Goal: Transaction & Acquisition: Purchase product/service

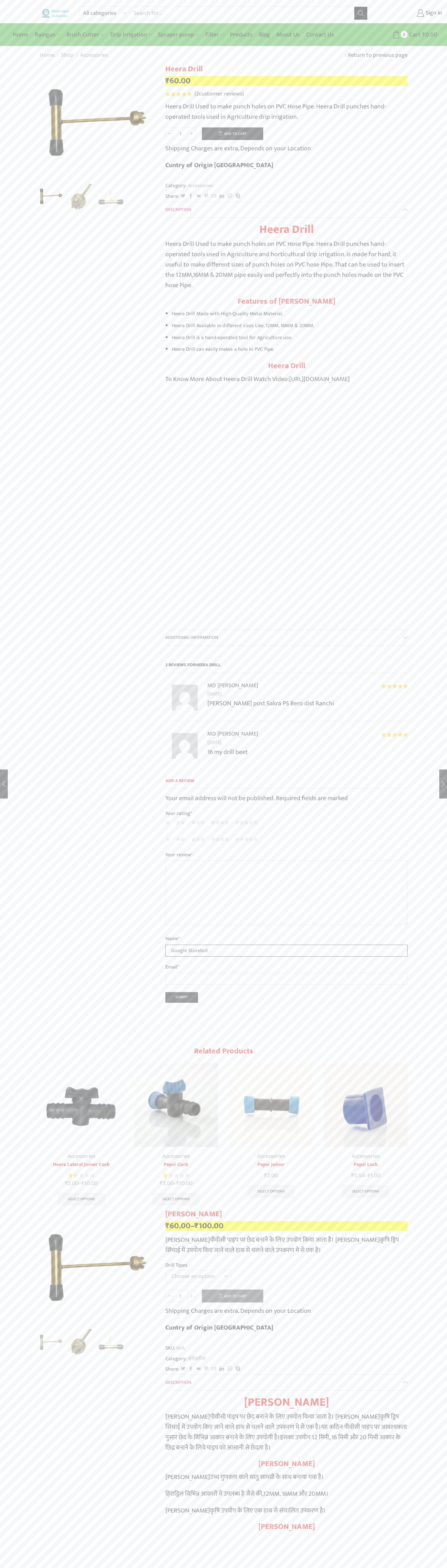
type input "Google Storebot"
click at [233, 133] on button "Add to cart" at bounding box center [232, 133] width 62 height 13
click at [406, 35] on span "Cart" at bounding box center [410, 35] width 13 height 9
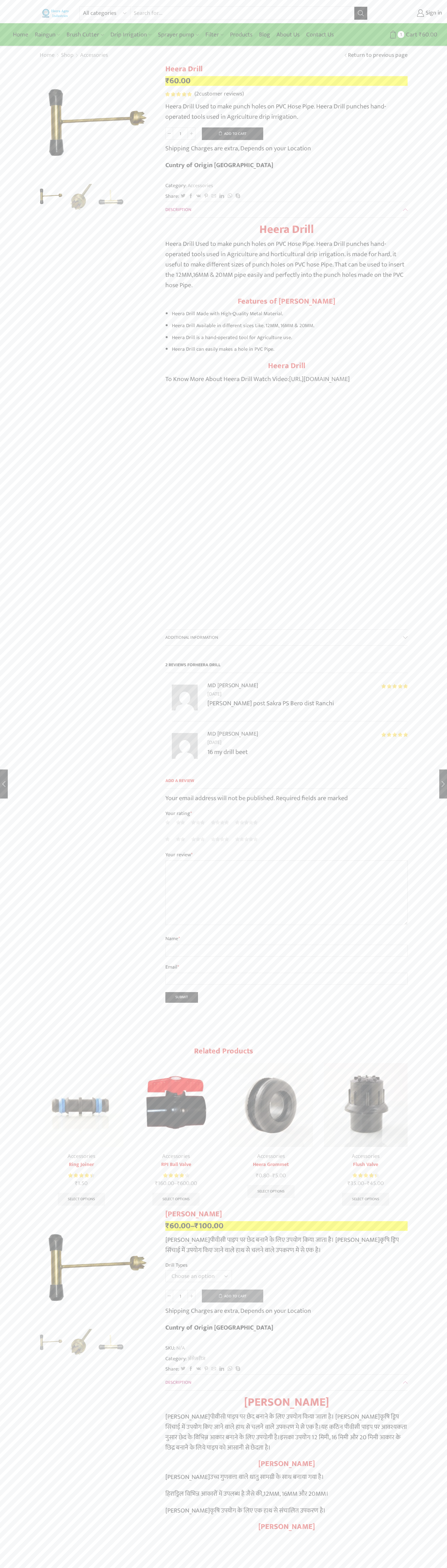
click at [178, 94] on span "2" at bounding box center [178, 94] width 27 height 4
